Goal: Task Accomplishment & Management: Manage account settings

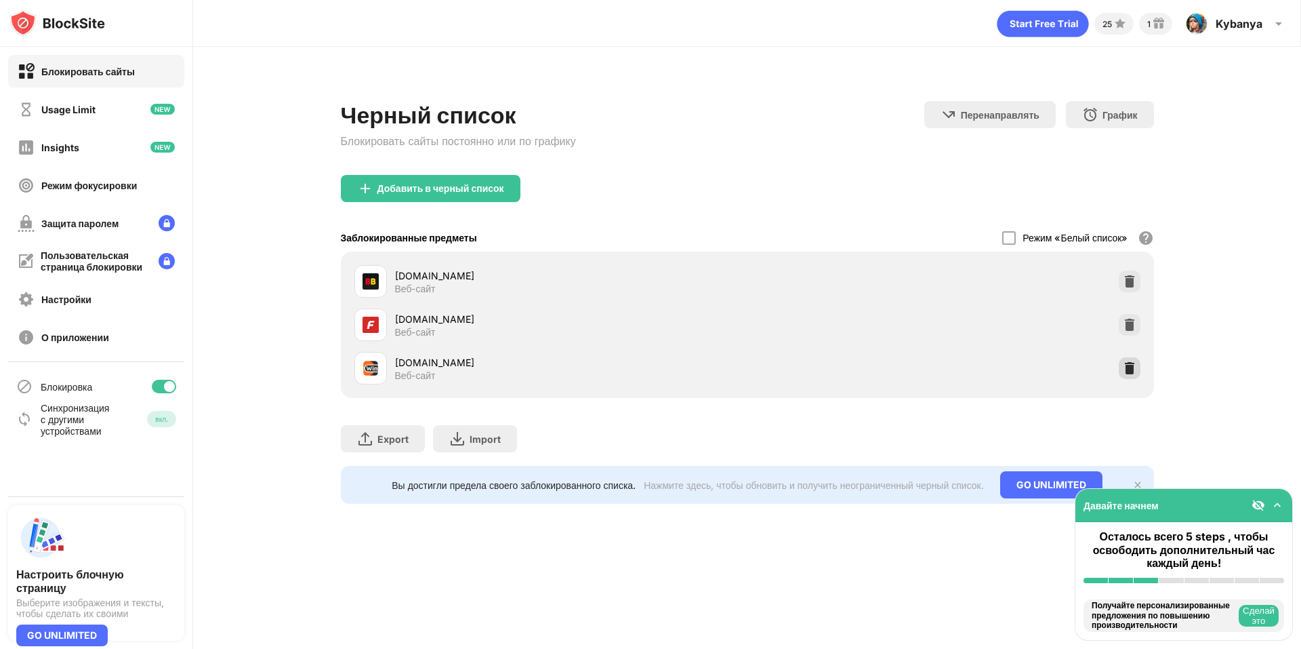
click at [1125, 374] on img at bounding box center [1130, 368] width 14 height 14
